Goal: Book appointment/travel/reservation

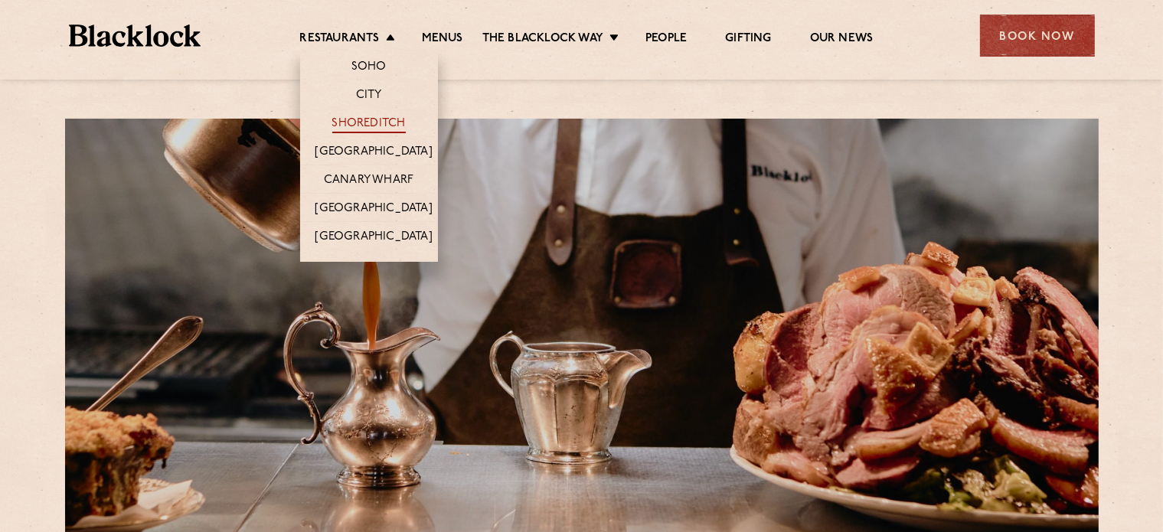
click at [366, 120] on link "Shoreditch" at bounding box center [368, 124] width 73 height 17
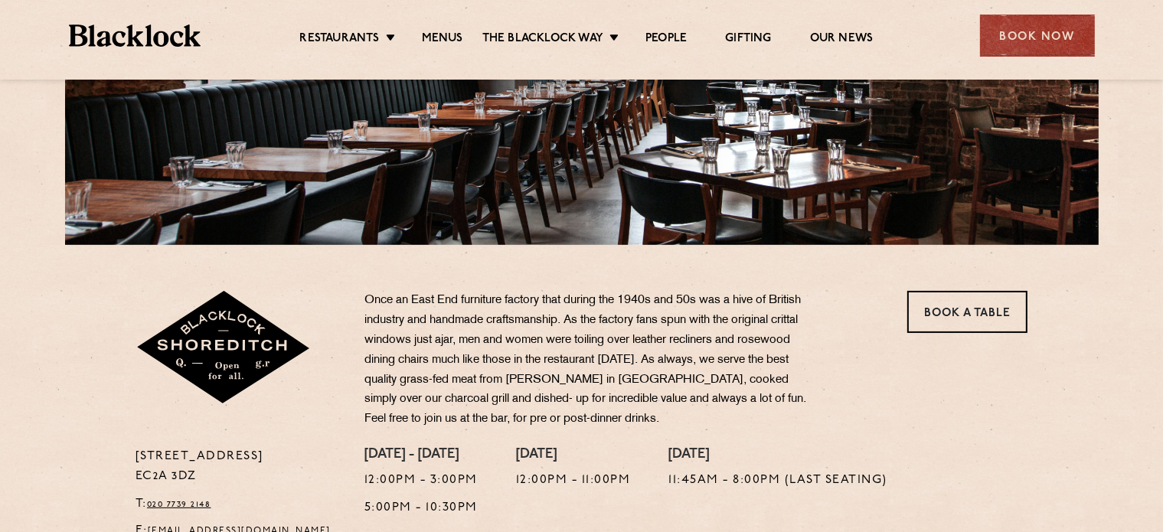
scroll to position [77, 0]
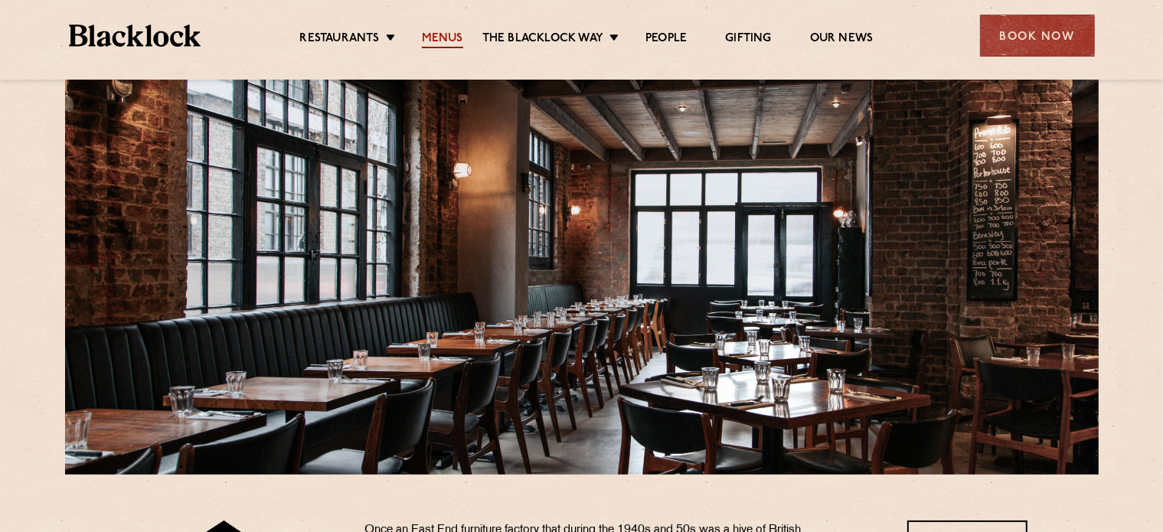
click at [450, 31] on link "Menus" at bounding box center [442, 39] width 41 height 17
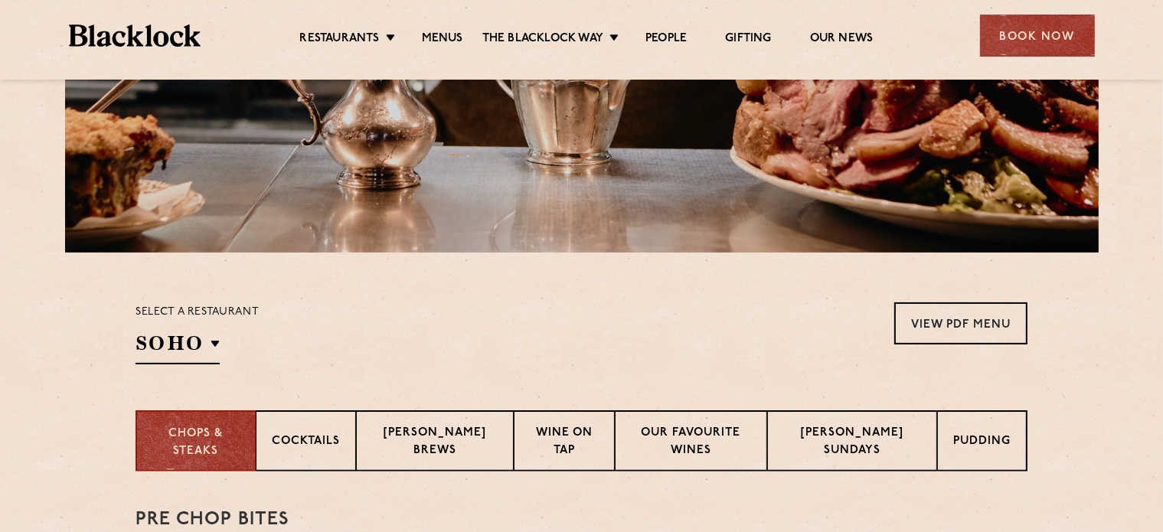
scroll to position [536, 0]
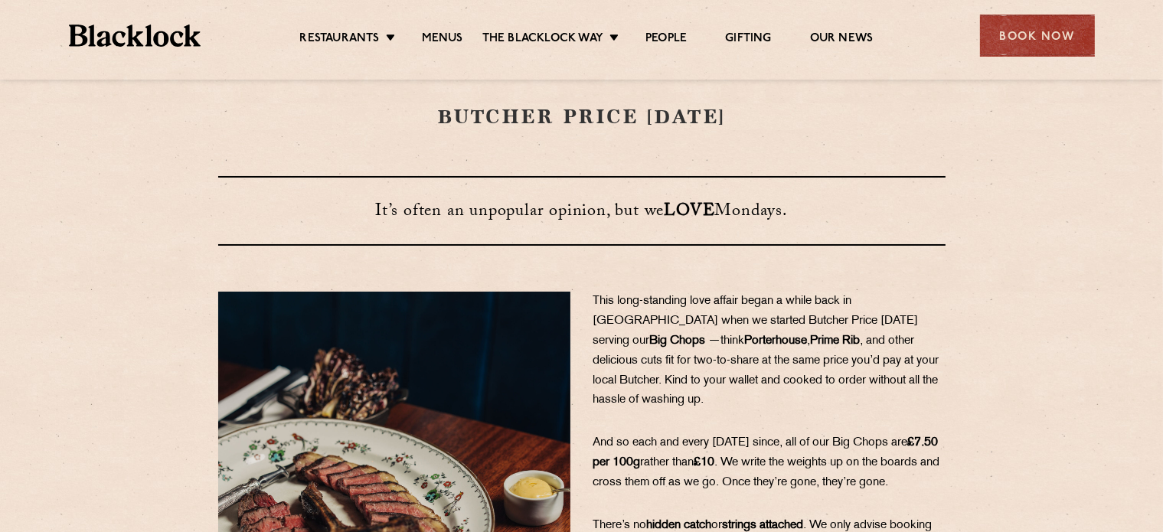
click at [811, 335] on b "Prime" at bounding box center [825, 340] width 29 height 11
click at [809, 339] on span ", and other delicious cuts fit for two-to-share at the same price you’d pay at …" at bounding box center [766, 370] width 346 height 71
click at [698, 348] on p "This long-standing love affair began a while back in London when we started But…" at bounding box center [769, 351] width 352 height 119
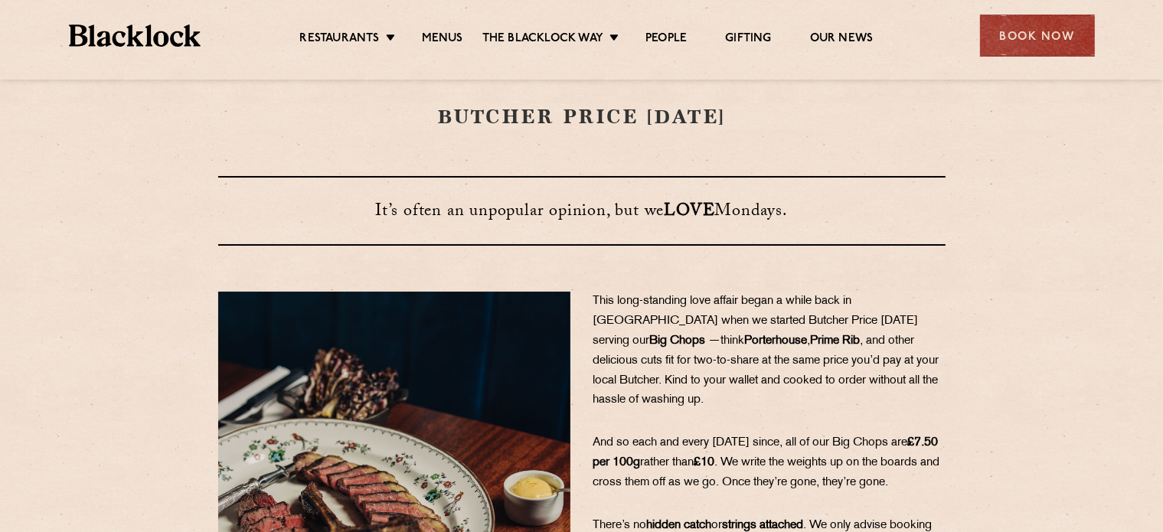
click at [741, 437] on span "And so each and every Monday since, all of our Big Chops are" at bounding box center [750, 442] width 315 height 11
click at [730, 437] on span "And so each and every Monday since, all of our Big Chops are" at bounding box center [750, 442] width 315 height 11
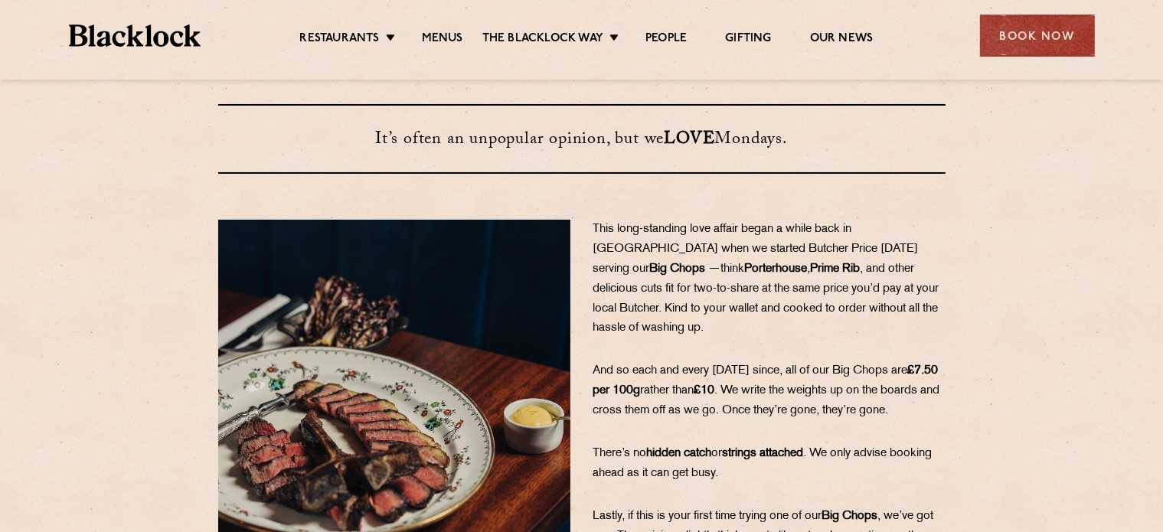
scroll to position [153, 0]
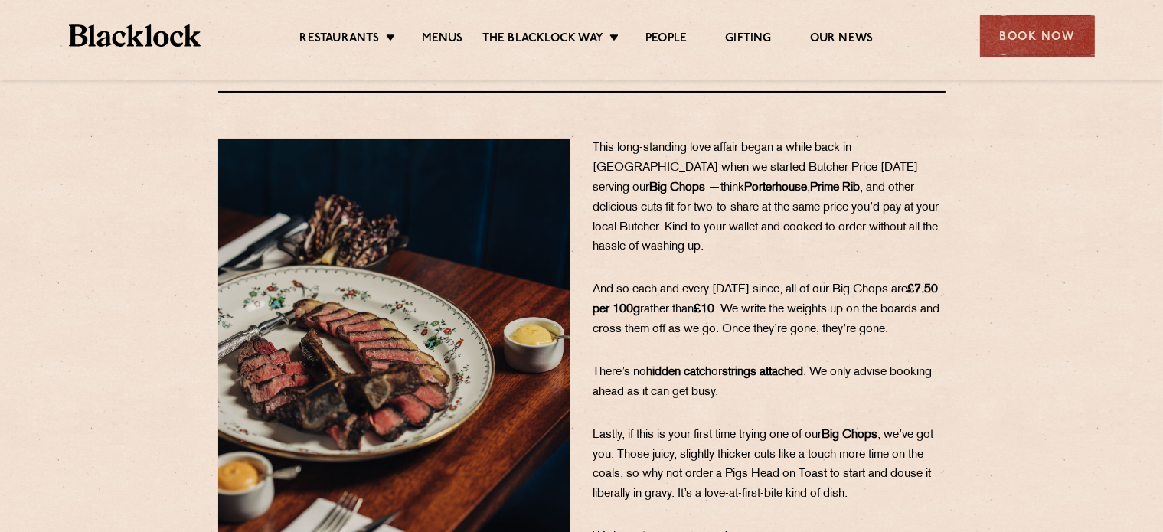
click at [719, 385] on span ". We only advise booking ahead as it can get busy." at bounding box center [762, 382] width 339 height 31
click at [687, 389] on span ". We only advise booking ahead as it can get busy." at bounding box center [762, 382] width 339 height 31
click at [752, 389] on span ". We only advise booking ahead as it can get busy." at bounding box center [762, 382] width 339 height 31
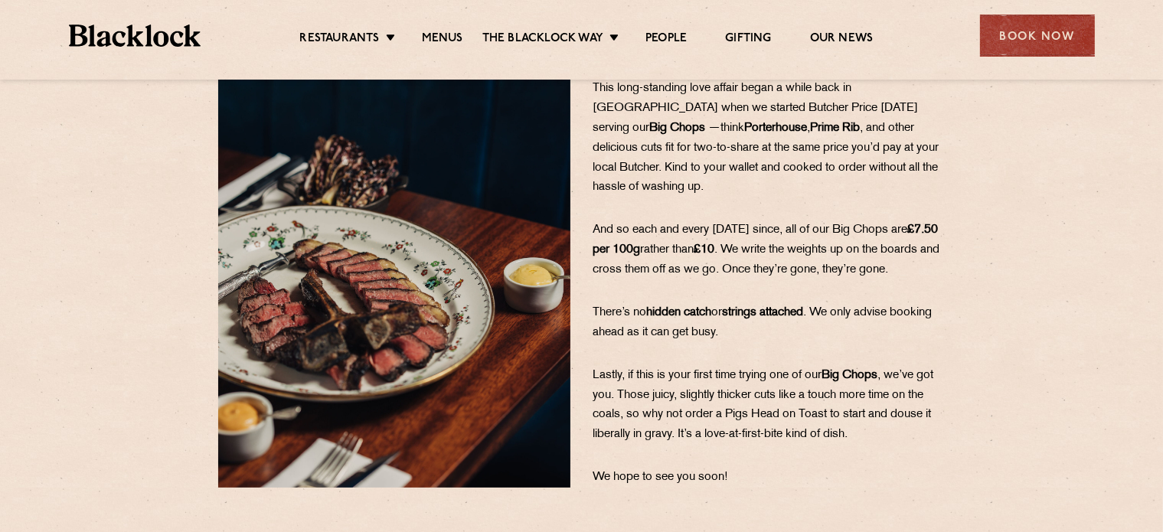
scroll to position [0, 0]
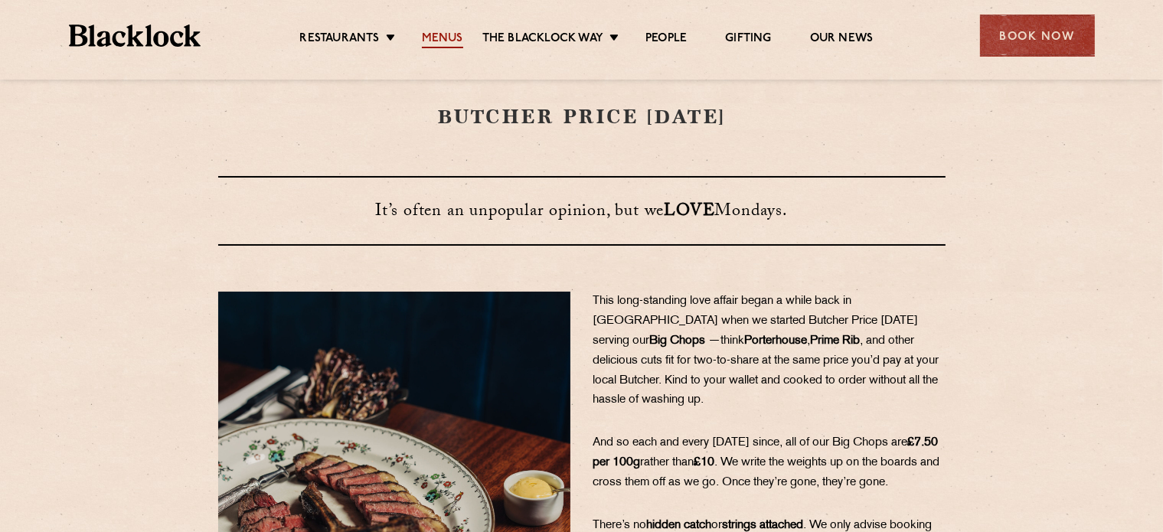
click at [436, 39] on link "Menus" at bounding box center [442, 39] width 41 height 17
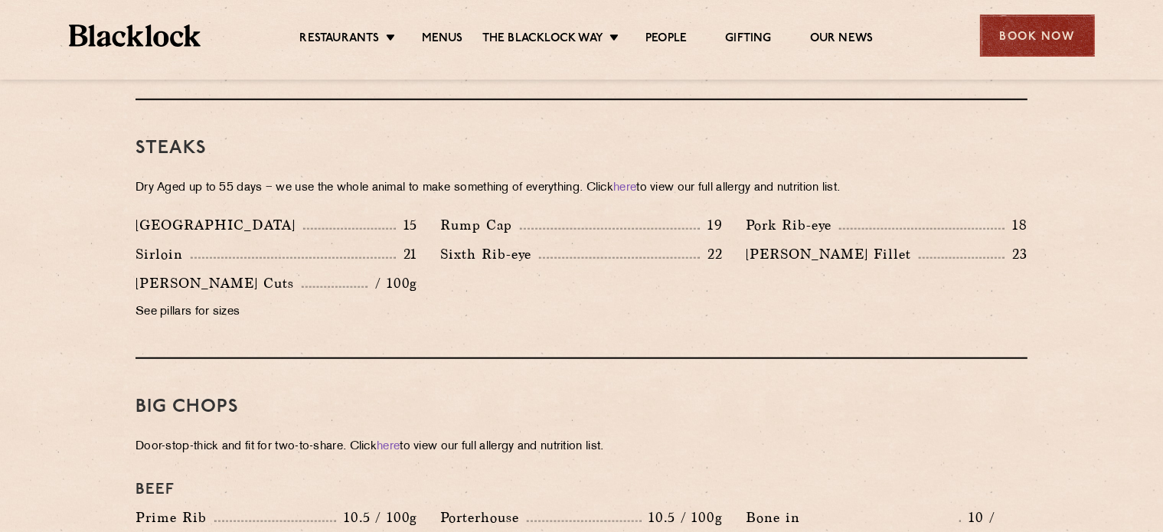
scroll to position [1378, 0]
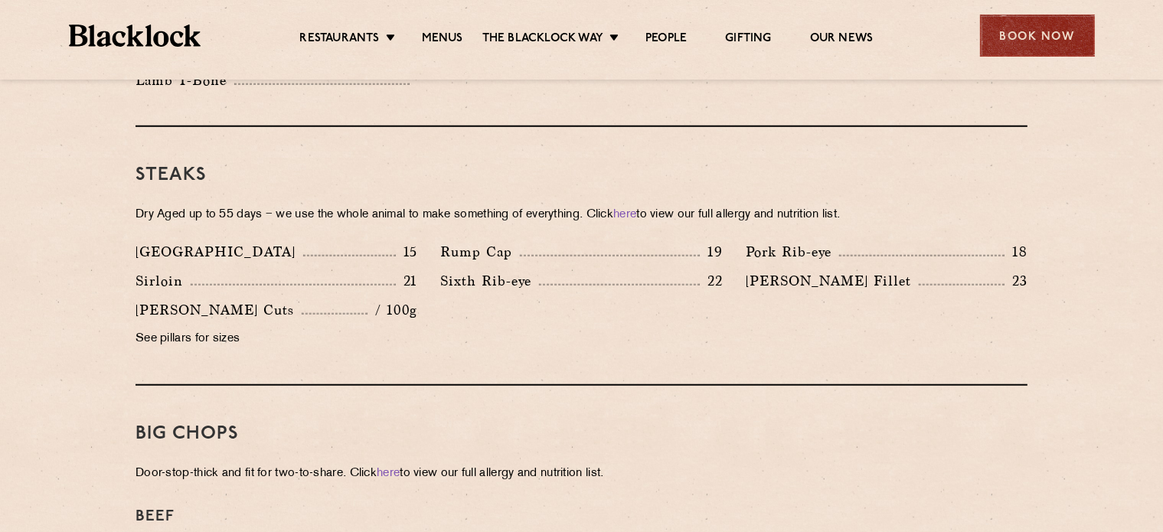
click at [1059, 43] on div "Book Now" at bounding box center [1037, 36] width 115 height 42
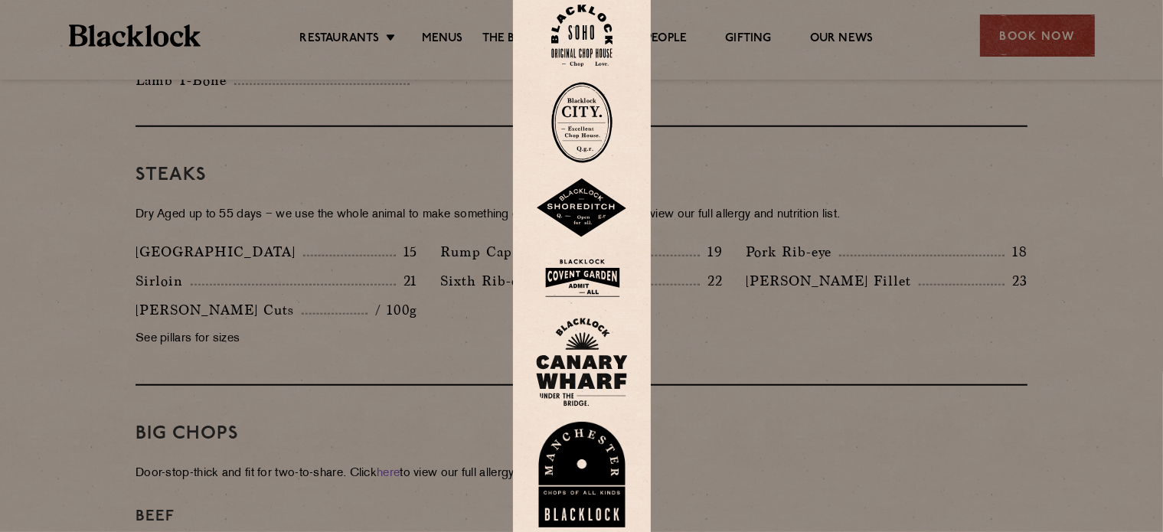
click at [604, 203] on img at bounding box center [582, 208] width 92 height 60
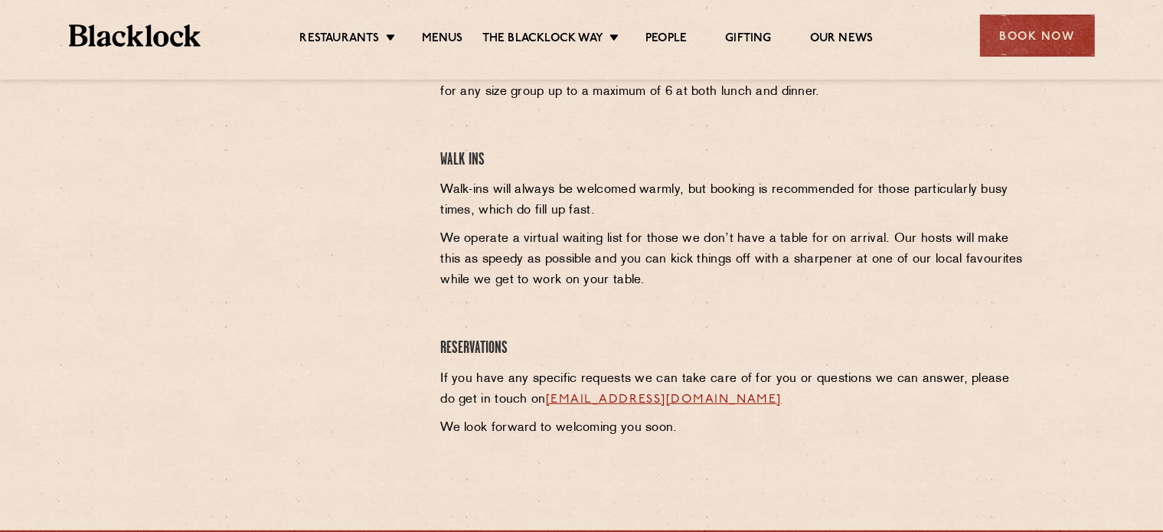
scroll to position [612, 0]
